Goal: Task Accomplishment & Management: Complete application form

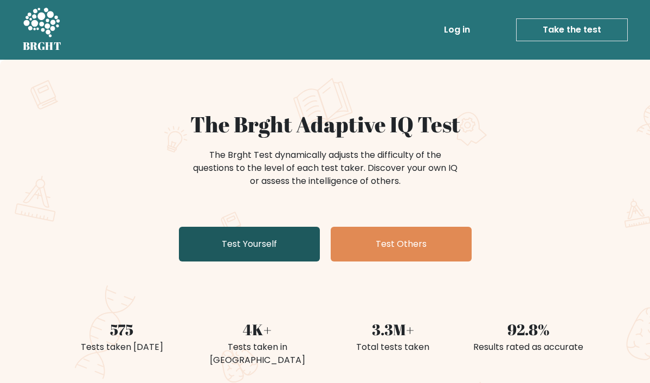
click at [213, 243] on link "Test Yourself" at bounding box center [249, 244] width 141 height 35
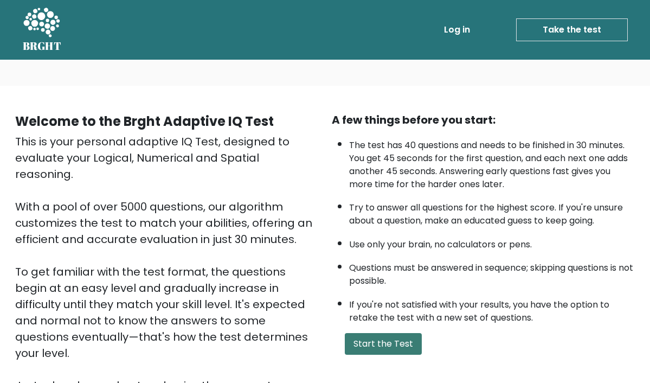
click at [374, 333] on button "Start the Test" at bounding box center [383, 344] width 77 height 22
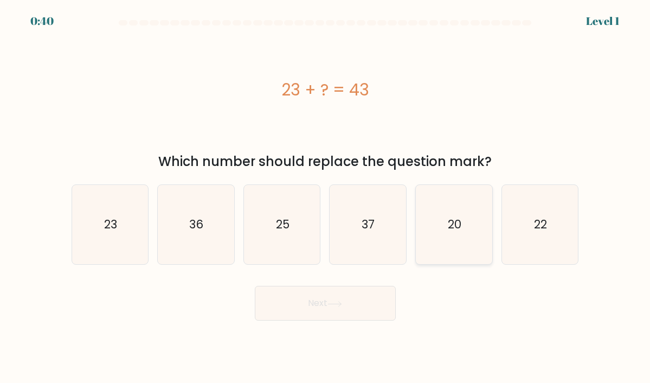
click at [446, 243] on icon "20" at bounding box center [454, 224] width 76 height 76
click at [326, 197] on input "e. 20" at bounding box center [325, 193] width 1 height 5
radio input "true"
click at [352, 307] on button "Next" at bounding box center [325, 303] width 141 height 35
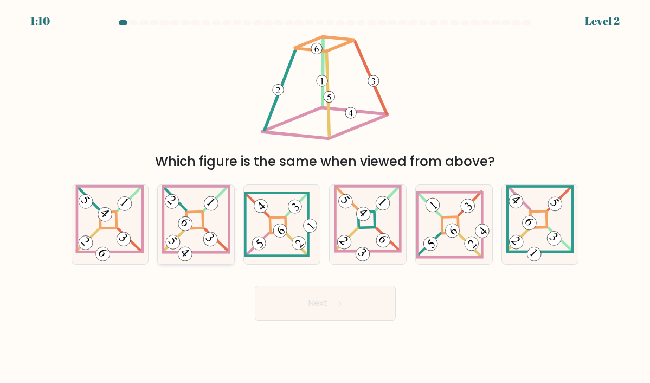
click at [221, 232] on icon at bounding box center [196, 225] width 69 height 80
click at [325, 197] on input "b." at bounding box center [325, 193] width 1 height 5
radio input "true"
click at [190, 213] on 275 at bounding box center [194, 220] width 17 height 17
click at [325, 197] on input "b." at bounding box center [325, 193] width 1 height 5
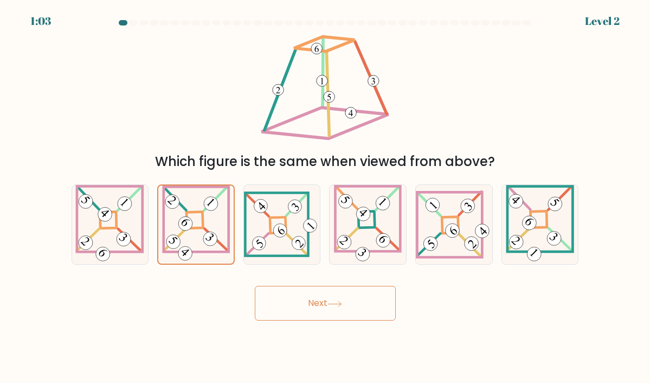
click at [306, 305] on button "Next" at bounding box center [325, 303] width 141 height 35
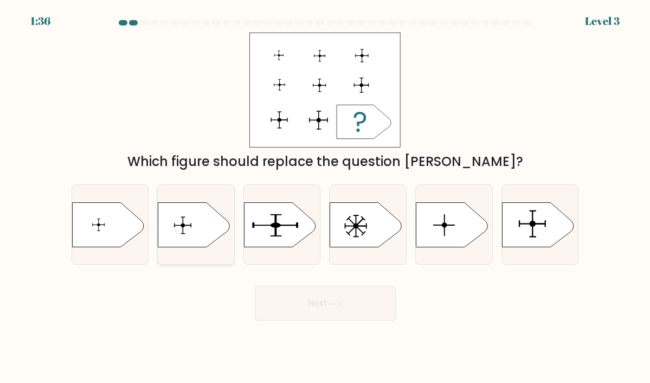
click at [180, 215] on icon at bounding box center [194, 224] width 72 height 44
click at [325, 197] on input "b." at bounding box center [325, 193] width 1 height 5
radio input "true"
click at [269, 298] on button "Next" at bounding box center [325, 303] width 141 height 35
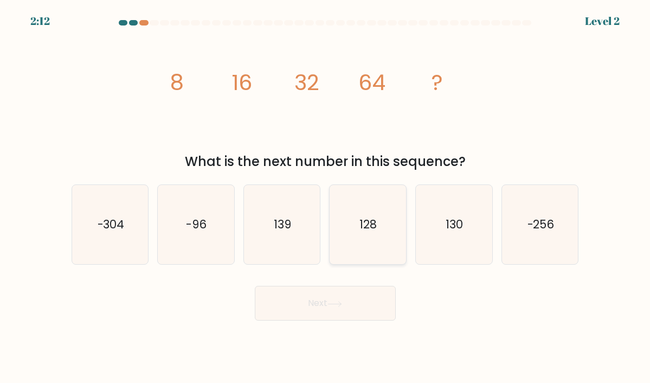
click at [366, 214] on icon "128" at bounding box center [368, 224] width 76 height 76
click at [326, 197] on input "d. 128" at bounding box center [325, 193] width 1 height 5
radio input "true"
click at [348, 295] on button "Next" at bounding box center [325, 303] width 141 height 35
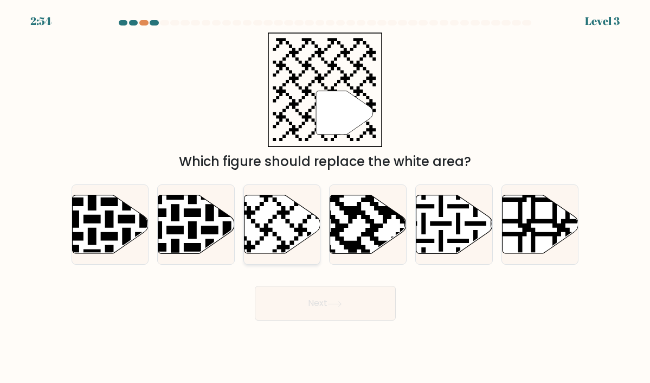
click at [275, 234] on icon at bounding box center [255, 193] width 138 height 138
click at [325, 197] on input "c." at bounding box center [325, 193] width 1 height 5
radio input "true"
click at [296, 298] on button "Next" at bounding box center [325, 303] width 141 height 35
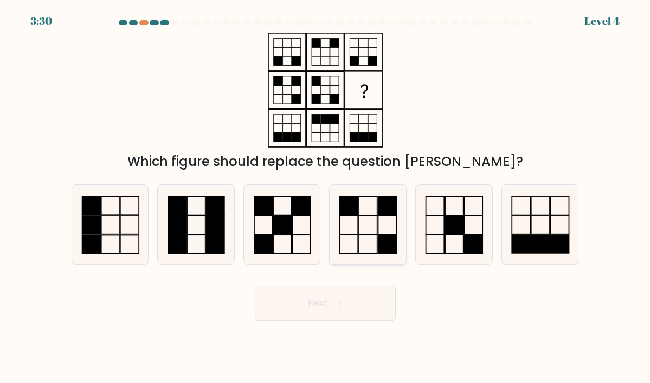
click at [354, 215] on rect at bounding box center [349, 205] width 18 height 19
click at [326, 197] on input "d." at bounding box center [325, 193] width 1 height 5
radio input "true"
click at [346, 299] on button "Next" at bounding box center [325, 303] width 141 height 35
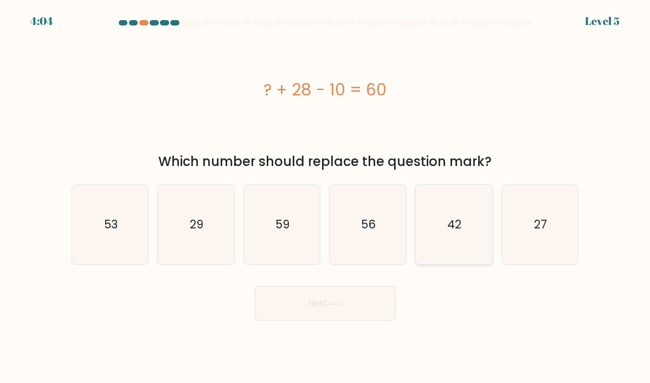
click at [428, 209] on icon "42" at bounding box center [454, 224] width 76 height 76
click at [326, 197] on input "e. 42" at bounding box center [325, 193] width 1 height 5
radio input "true"
click at [276, 308] on button "Next" at bounding box center [325, 303] width 141 height 35
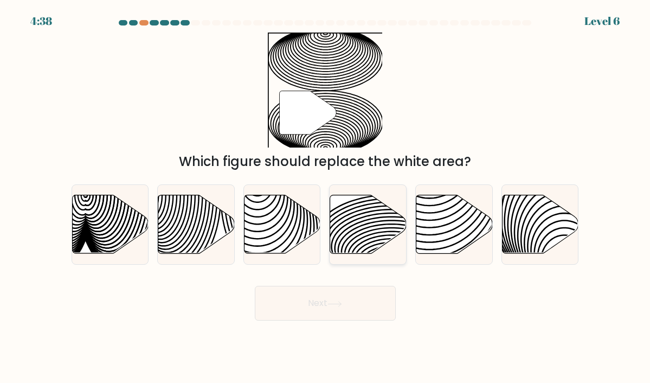
click at [359, 234] on icon at bounding box center [368, 224] width 76 height 59
click at [326, 197] on input "d." at bounding box center [325, 193] width 1 height 5
radio input "true"
click at [302, 311] on button "Next" at bounding box center [325, 303] width 141 height 35
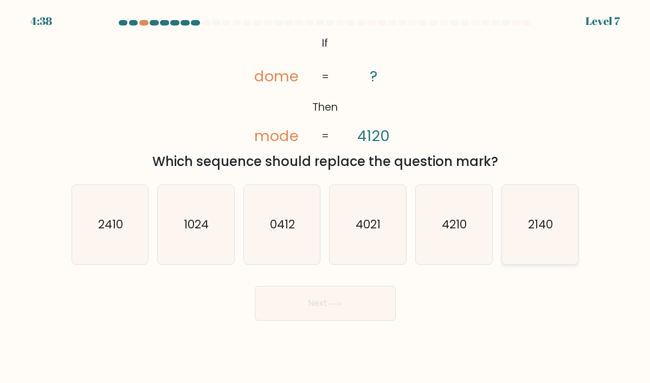
click at [537, 238] on icon "2140" at bounding box center [540, 224] width 76 height 76
click at [326, 197] on input "f. 2140" at bounding box center [325, 193] width 1 height 5
radio input "true"
click at [333, 300] on button "Next" at bounding box center [325, 303] width 141 height 35
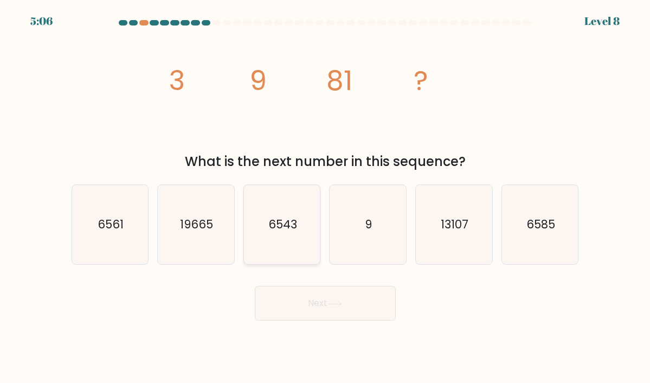
click at [274, 234] on icon "6543" at bounding box center [282, 224] width 76 height 76
click at [325, 197] on input "c. 6543" at bounding box center [325, 193] width 1 height 5
radio input "true"
click at [298, 312] on button "Next" at bounding box center [325, 303] width 141 height 35
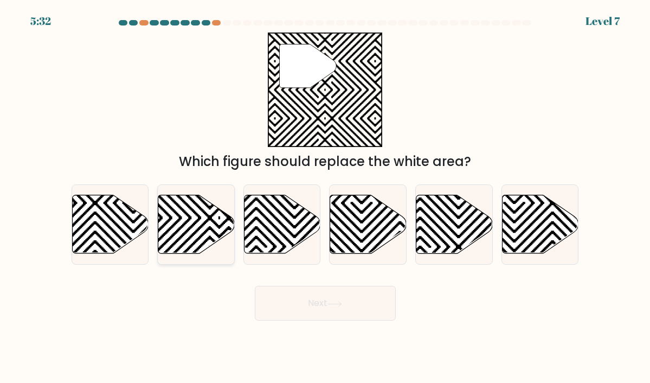
click at [195, 245] on icon at bounding box center [196, 224] width 76 height 59
click at [325, 197] on input "b." at bounding box center [325, 193] width 1 height 5
radio input "true"
click at [293, 295] on button "Next" at bounding box center [325, 303] width 141 height 35
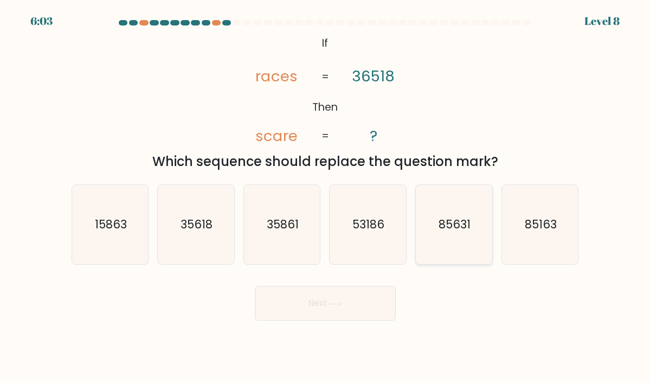
click at [445, 235] on icon "85631" at bounding box center [454, 224] width 76 height 76
click at [326, 197] on input "e. 85631" at bounding box center [325, 193] width 1 height 5
radio input "true"
click at [330, 308] on button "Next" at bounding box center [325, 303] width 141 height 35
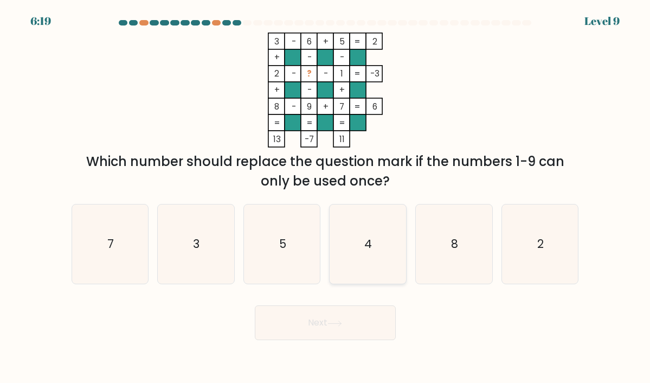
click at [401, 251] on icon "4" at bounding box center [368, 244] width 76 height 76
click at [326, 197] on input "d. 4" at bounding box center [325, 193] width 1 height 5
radio input "true"
click at [347, 336] on button "Next" at bounding box center [325, 322] width 141 height 35
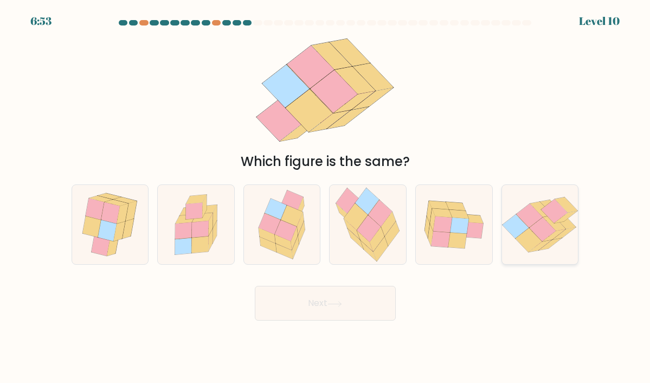
click at [526, 234] on icon at bounding box center [528, 240] width 27 height 24
click at [326, 197] on input "f." at bounding box center [325, 193] width 1 height 5
radio input "true"
click at [358, 302] on button "Next" at bounding box center [325, 303] width 141 height 35
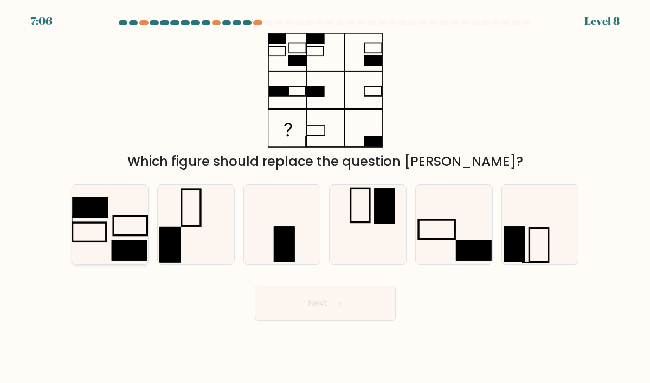
click at [126, 203] on icon at bounding box center [110, 224] width 76 height 76
click at [325, 197] on input "a." at bounding box center [325, 193] width 1 height 5
radio input "true"
click at [312, 314] on button "Next" at bounding box center [325, 303] width 141 height 35
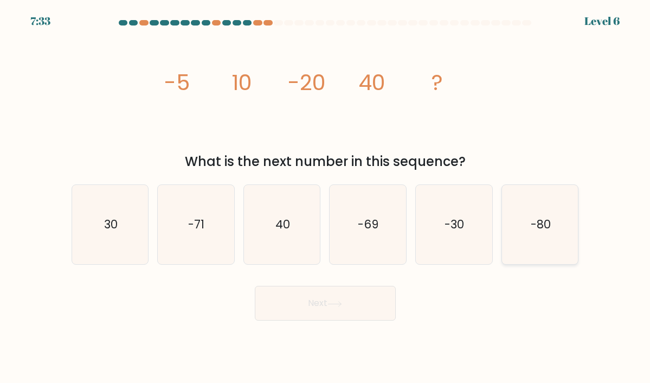
click at [561, 251] on icon "-80" at bounding box center [540, 224] width 76 height 76
click at [326, 197] on input "f. -80" at bounding box center [325, 193] width 1 height 5
radio input "true"
click at [348, 305] on button "Next" at bounding box center [325, 303] width 141 height 35
